Goal: Information Seeking & Learning: Learn about a topic

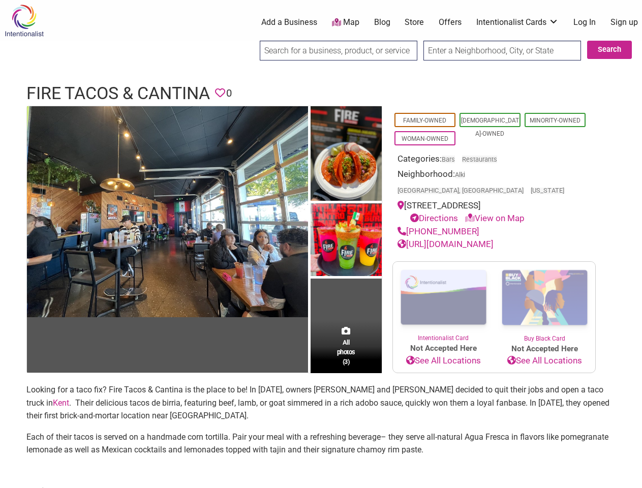
click at [321, 244] on img at bounding box center [346, 240] width 71 height 75
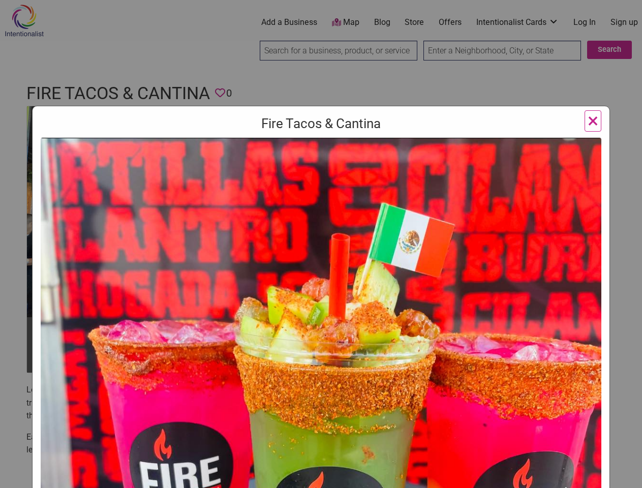
click at [167, 211] on img at bounding box center [321, 425] width 561 height 574
click at [346, 154] on img at bounding box center [321, 425] width 561 height 574
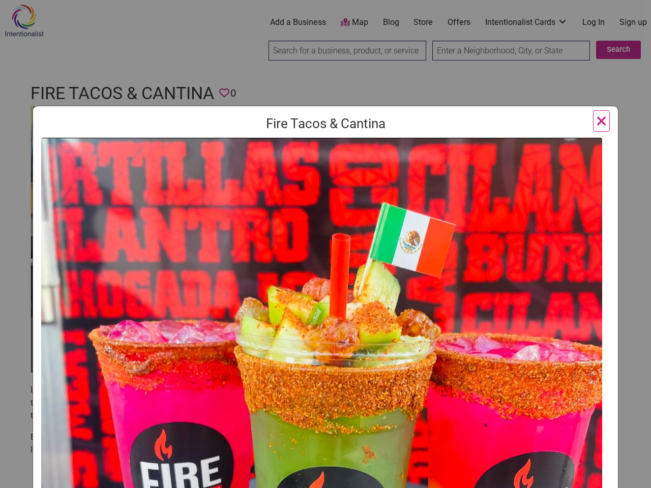
click at [346, 240] on img at bounding box center [321, 425] width 561 height 574
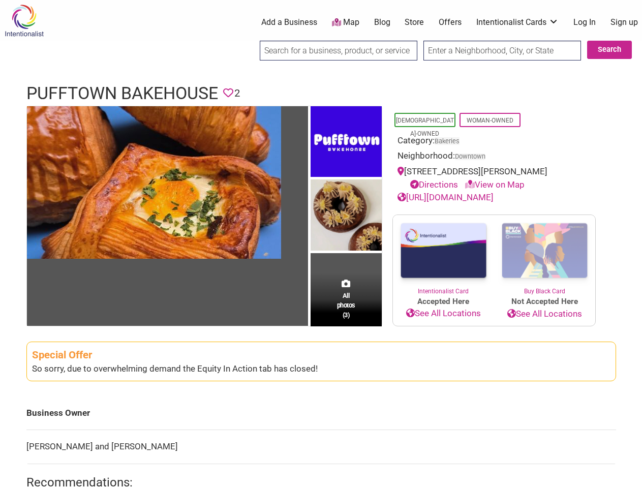
click at [321, 244] on img at bounding box center [346, 216] width 71 height 74
click at [0, 0] on img at bounding box center [0, 0] width 0 height 0
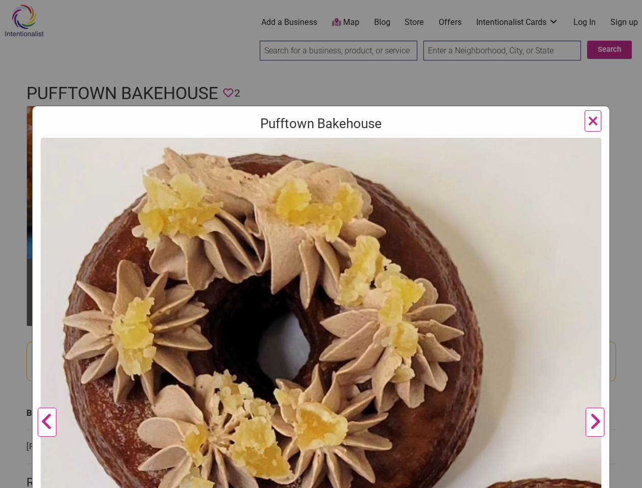
click at [346, 142] on img at bounding box center [321, 418] width 561 height 561
click at [346, 215] on img at bounding box center [321, 418] width 561 height 561
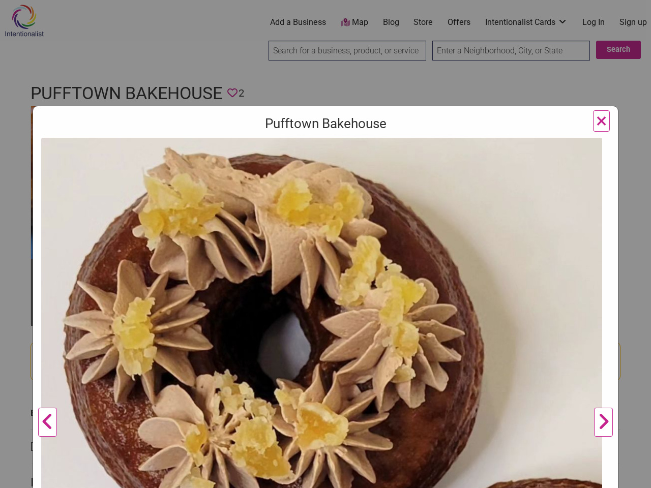
click at [346, 299] on img at bounding box center [321, 418] width 561 height 561
click at [630, 476] on div "Pufftown Bakehouse Previous Next 1 2 3 ×" at bounding box center [325, 244] width 651 height 488
